Goal: Task Accomplishment & Management: Use online tool/utility

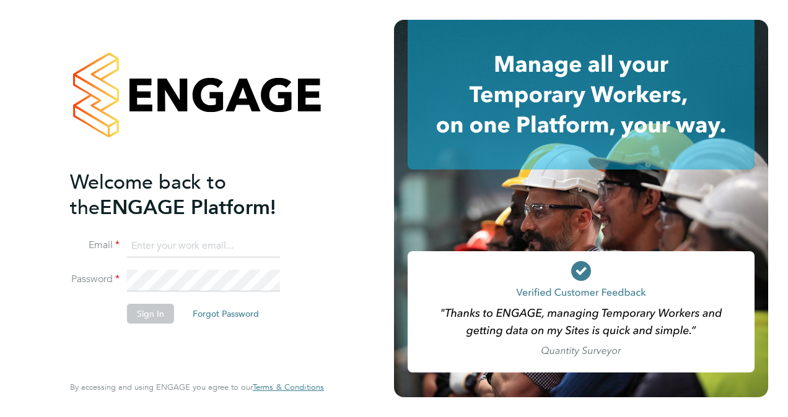
click at [189, 248] on input at bounding box center [203, 246] width 153 height 22
type input "[EMAIL_ADDRESS][PERSON_NAME][DOMAIN_NAME]"
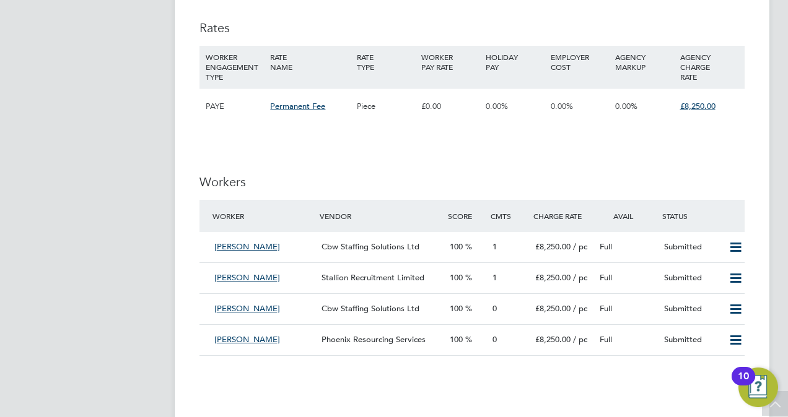
scroll to position [1495, 0]
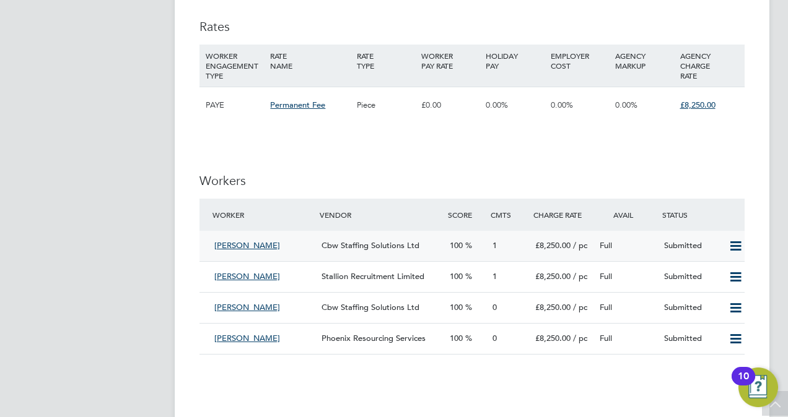
click at [495, 244] on span "1" at bounding box center [494, 245] width 4 height 11
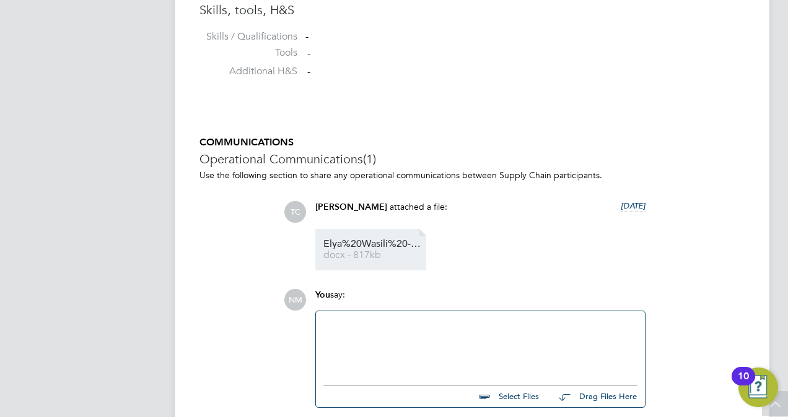
click at [390, 245] on span "Elya%20Wasili%20-%20CBW%20Staffing%20Solutions%20CV%20(3)" at bounding box center [372, 244] width 99 height 9
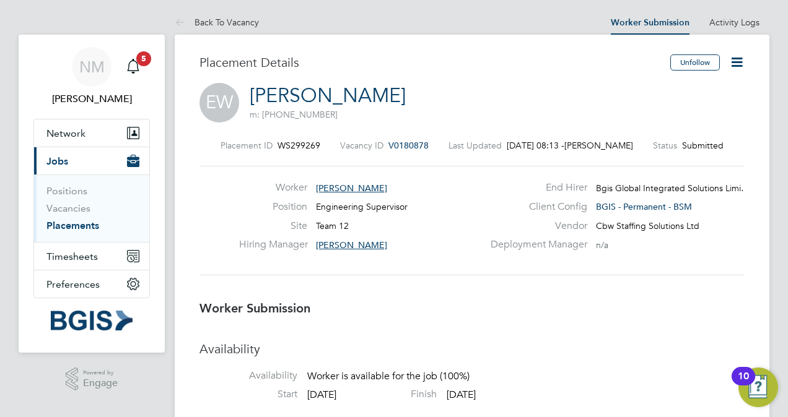
click at [78, 227] on link "Placements" at bounding box center [72, 226] width 53 height 12
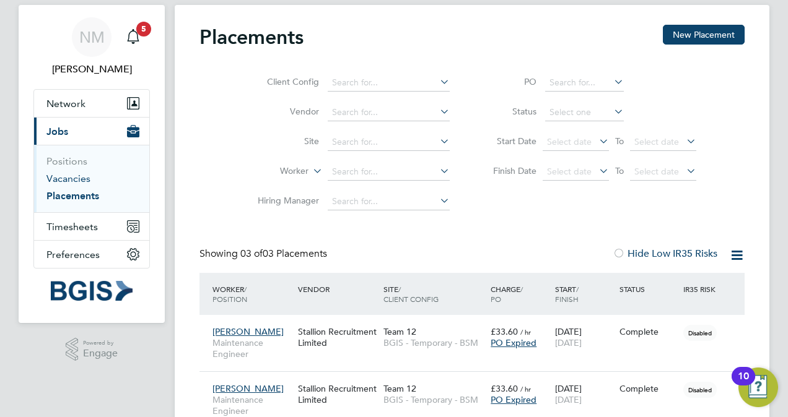
click at [65, 180] on link "Vacancies" at bounding box center [68, 179] width 44 height 12
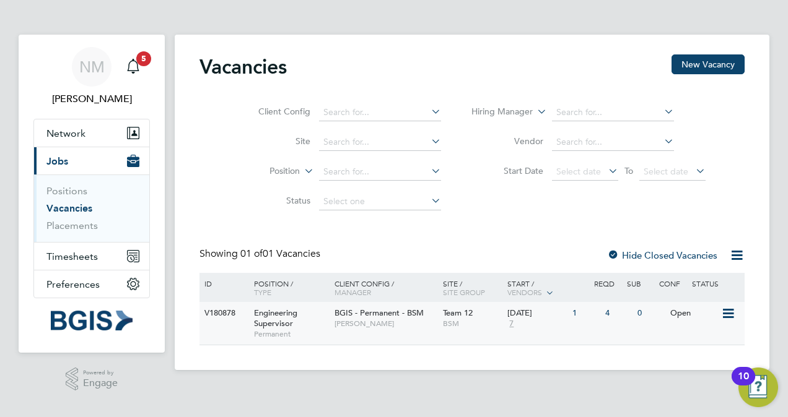
click at [683, 311] on div "Open" at bounding box center [694, 313] width 54 height 23
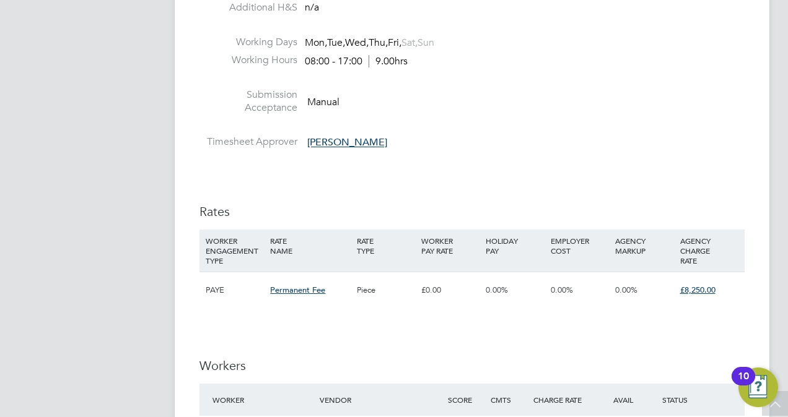
scroll to position [1505, 0]
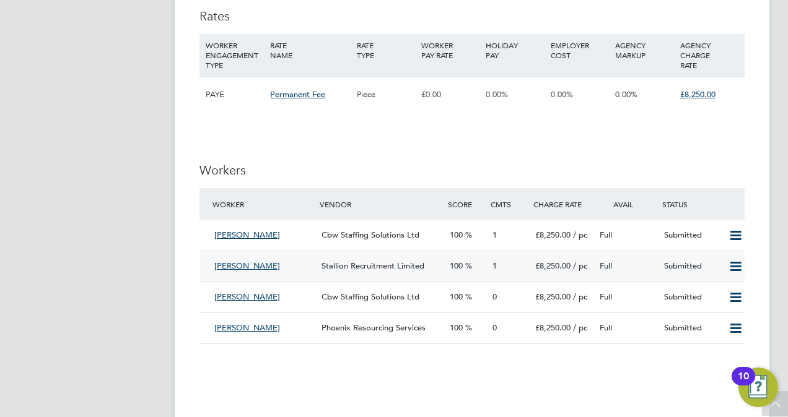
drag, startPoint x: 498, startPoint y: 263, endPoint x: 493, endPoint y: 267, distance: 6.6
click at [493, 267] on span "1" at bounding box center [494, 266] width 4 height 11
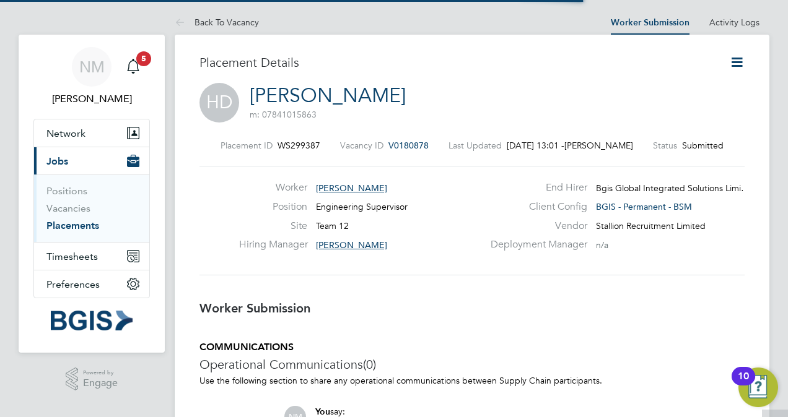
scroll to position [6, 6]
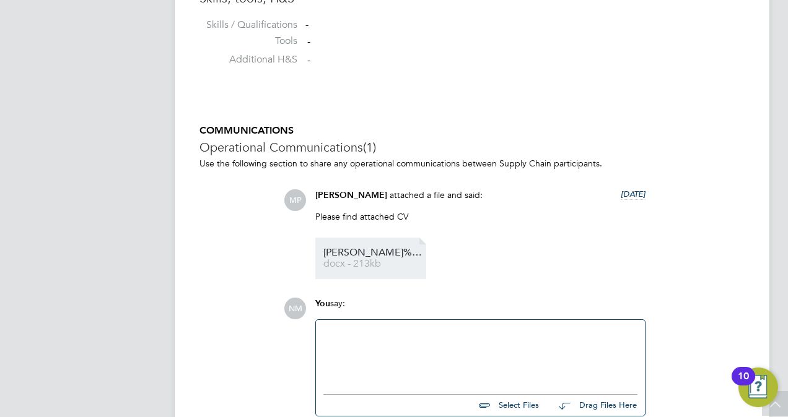
click at [360, 246] on li "Huberney%20Diaz%20CV docx - 213kb" at bounding box center [370, 258] width 111 height 41
click at [353, 253] on span "Huberney%20Diaz%20CV" at bounding box center [372, 252] width 99 height 9
